Goal: Task Accomplishment & Management: Manage account settings

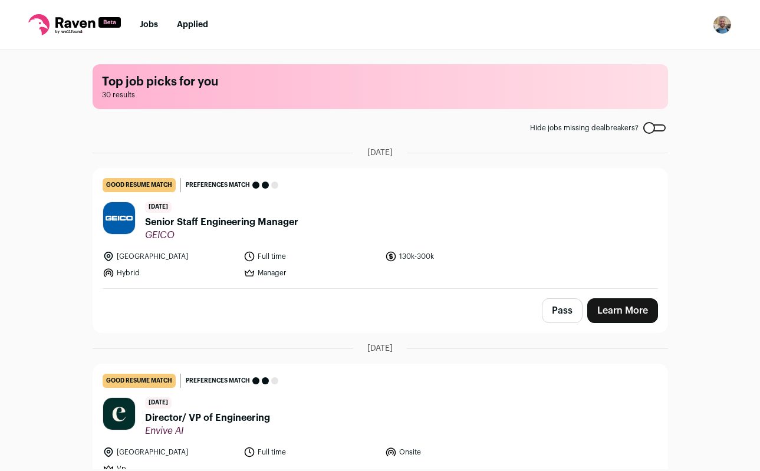
click at [203, 28] on link "Applied" at bounding box center [192, 25] width 31 height 8
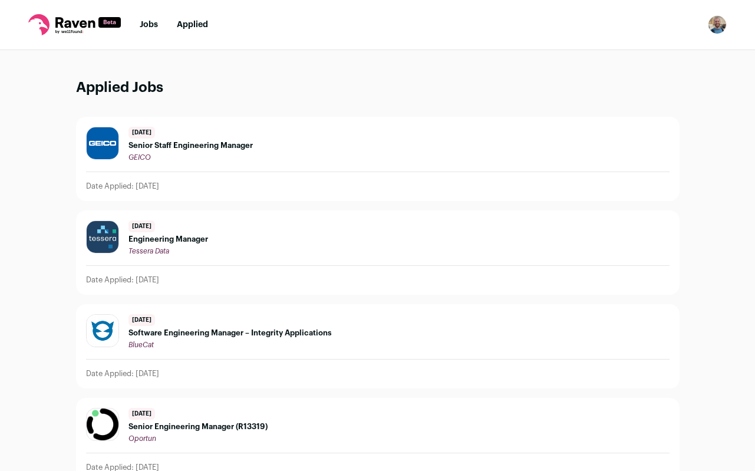
click at [146, 22] on link "Jobs" at bounding box center [149, 25] width 18 height 8
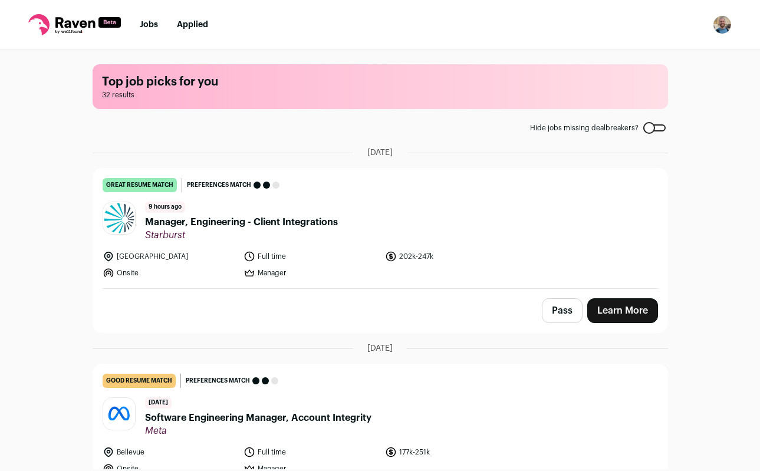
click at [146, 22] on link "Jobs" at bounding box center [149, 25] width 18 height 8
click at [653, 124] on div at bounding box center [654, 127] width 22 height 7
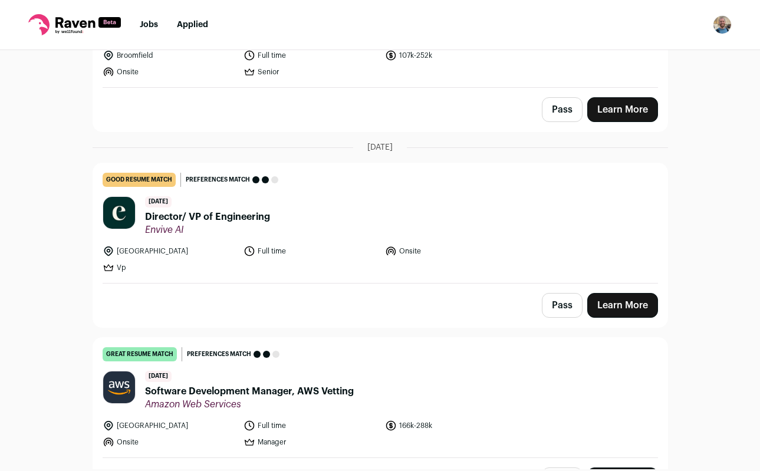
scroll to position [928, 0]
